Goal: Task Accomplishment & Management: Use online tool/utility

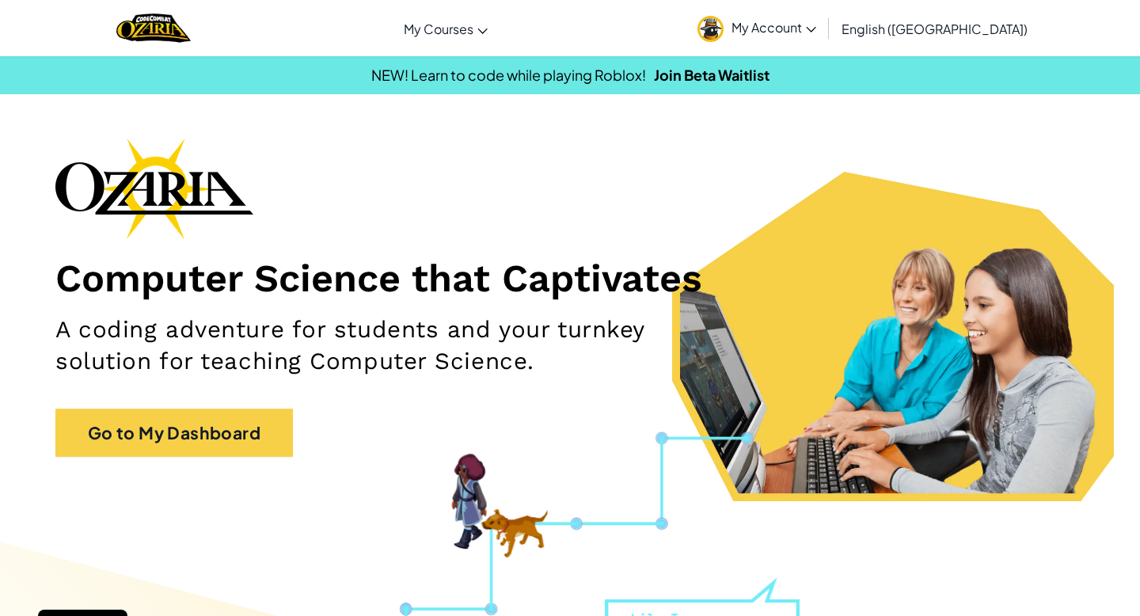
click at [816, 28] on span "My Account" at bounding box center [774, 27] width 85 height 17
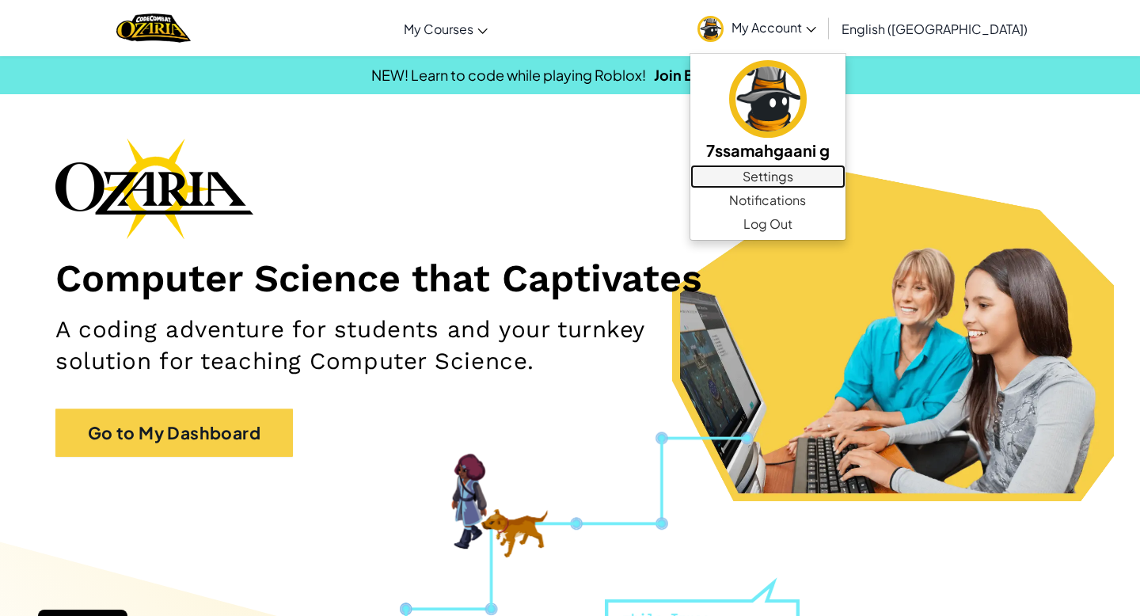
click at [846, 182] on link "Settings" at bounding box center [768, 177] width 155 height 24
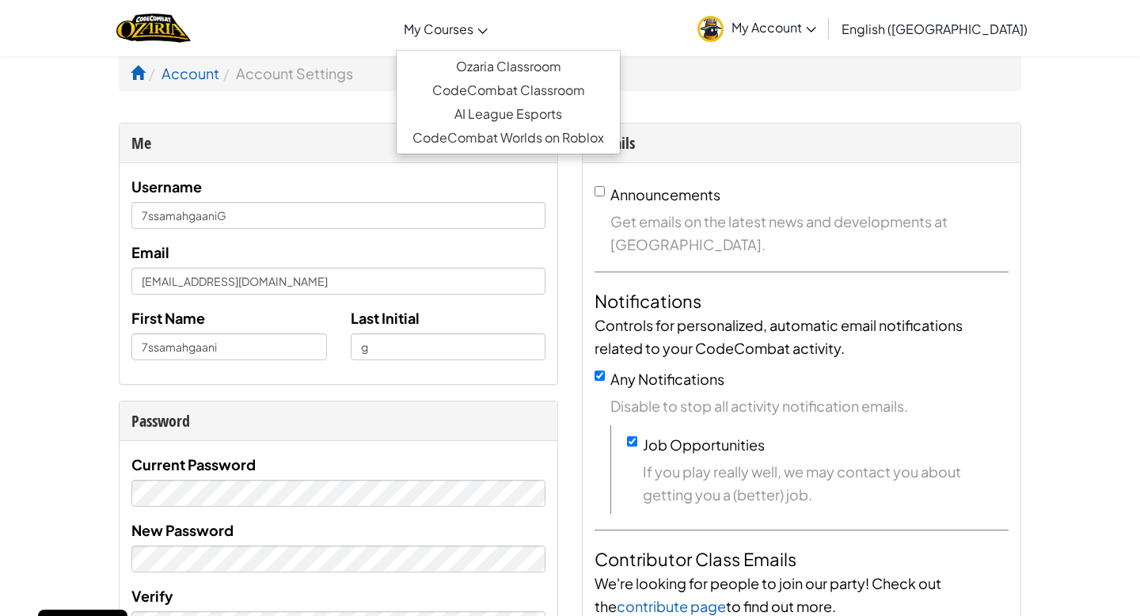
click at [496, 27] on link "My Courses" at bounding box center [446, 28] width 100 height 43
click at [551, 70] on link "Ozaria Classroom" at bounding box center [508, 67] width 223 height 24
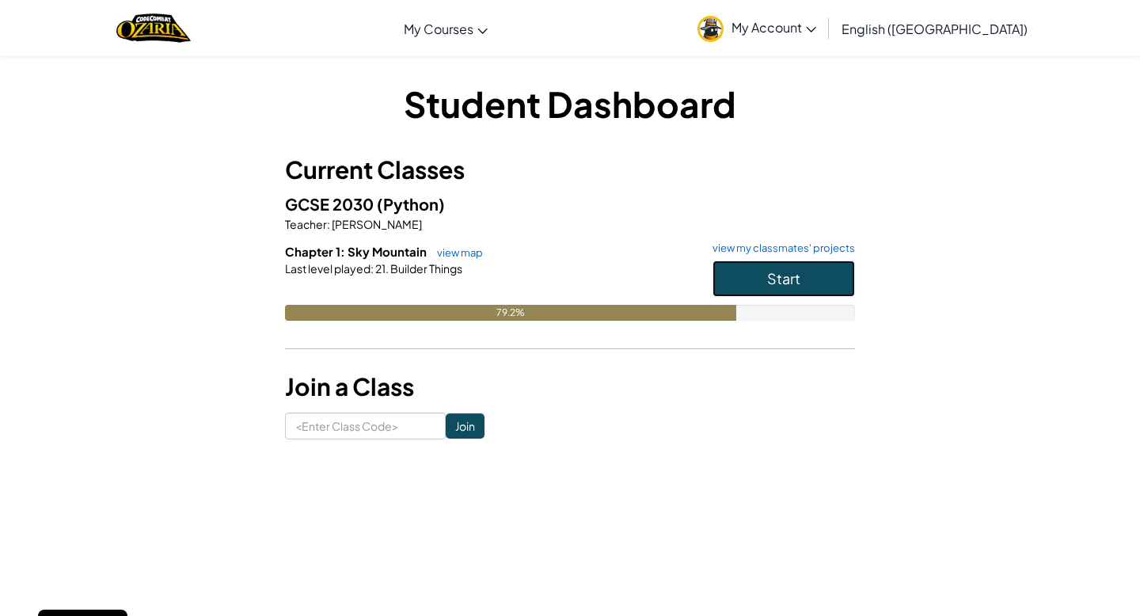
click at [769, 276] on span "Start" at bounding box center [783, 278] width 33 height 18
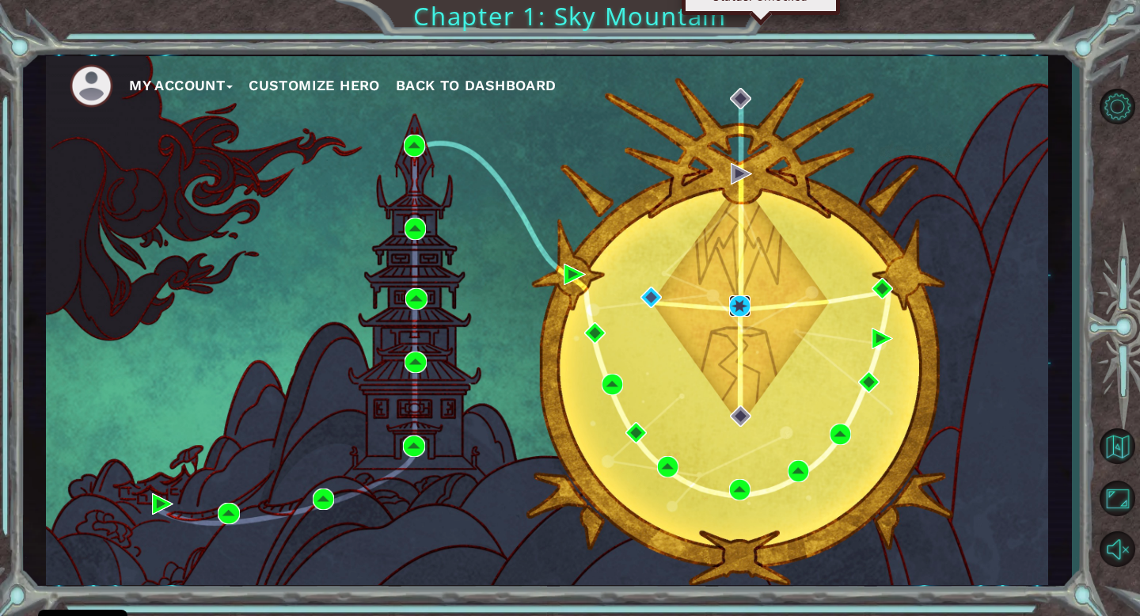
click at [739, 306] on img at bounding box center [739, 305] width 21 height 21
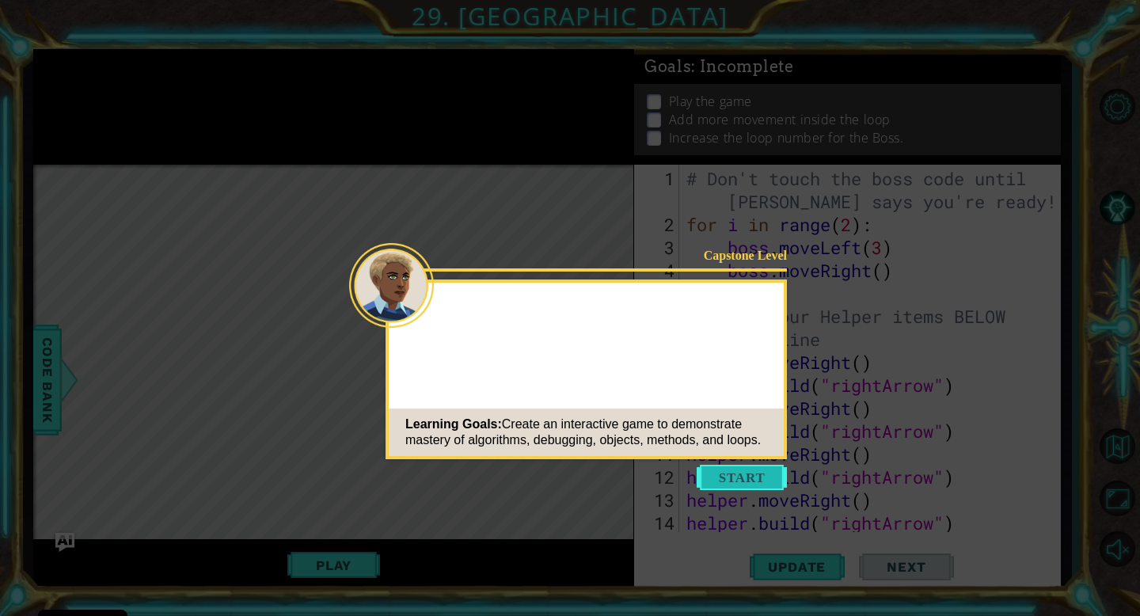
click at [750, 474] on button "Start" at bounding box center [742, 477] width 90 height 25
